Goal: Information Seeking & Learning: Learn about a topic

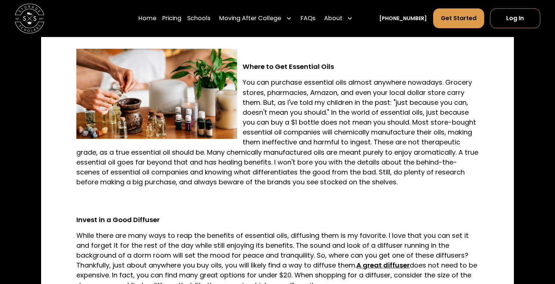
scroll to position [647, 0]
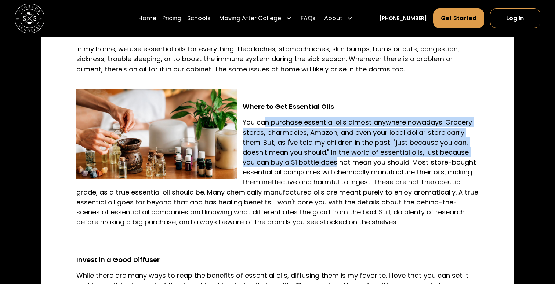
drag, startPoint x: 267, startPoint y: 121, endPoint x: 343, endPoint y: 167, distance: 89.0
click at [344, 168] on p "You can purchase essential oils almost anywhere nowadays. Grocery stores, pharm…" at bounding box center [277, 172] width 402 height 110
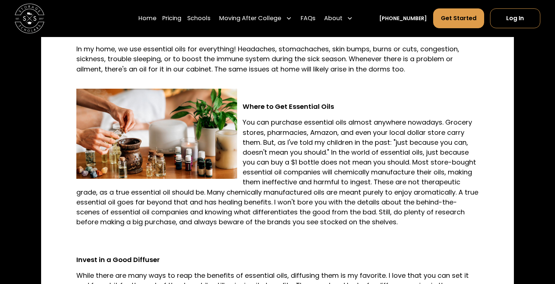
click at [369, 167] on p "You can purchase essential oils almost anywhere nowadays. Grocery stores, pharm…" at bounding box center [277, 172] width 402 height 110
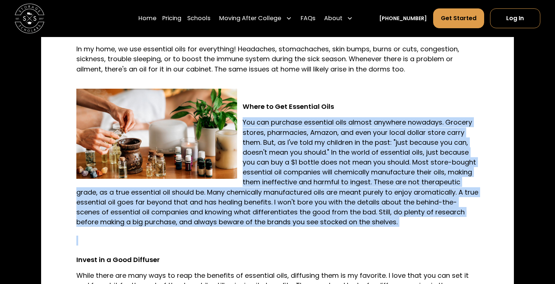
click at [369, 167] on p "You can purchase essential oils almost anywhere nowadays. Grocery stores, pharm…" at bounding box center [277, 172] width 402 height 110
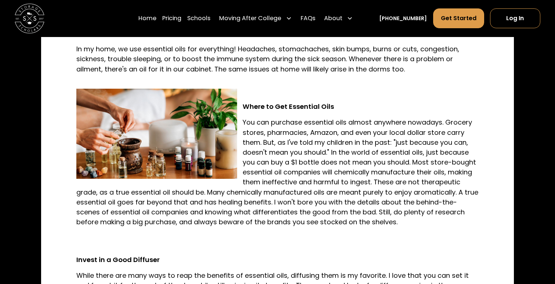
click at [336, 158] on p "You can purchase essential oils almost anywhere nowadays. Grocery stores, pharm…" at bounding box center [277, 172] width 402 height 110
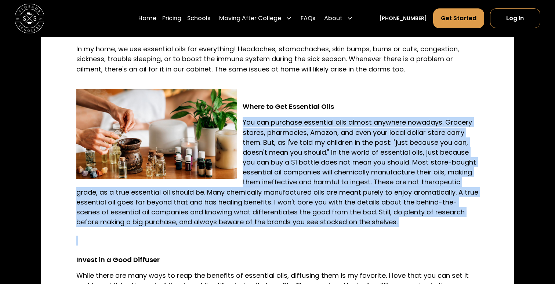
click at [336, 158] on p "You can purchase essential oils almost anywhere nowadays. Grocery stores, pharm…" at bounding box center [277, 172] width 402 height 110
click at [317, 158] on p "You can purchase essential oils almost anywhere nowadays. Grocery stores, pharm…" at bounding box center [277, 172] width 402 height 110
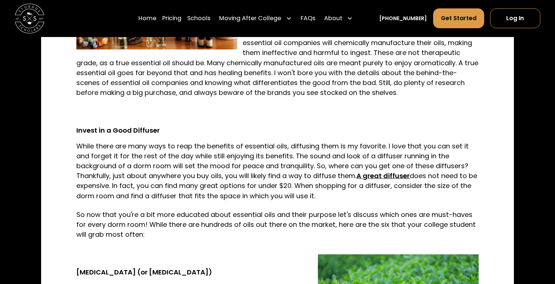
scroll to position [777, 0]
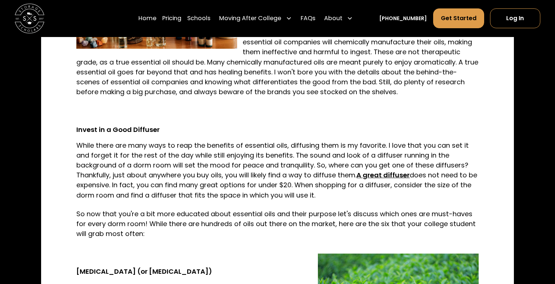
click at [383, 174] on strong "A great diffuser" at bounding box center [382, 175] width 53 height 9
